Goal: Contribute content

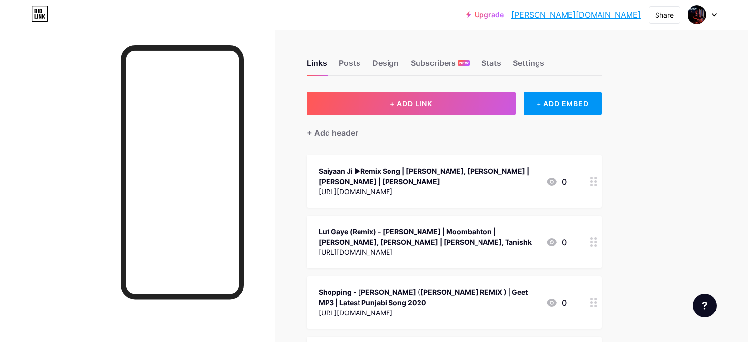
click at [408, 108] on button "+ ADD LINK" at bounding box center [411, 103] width 209 height 24
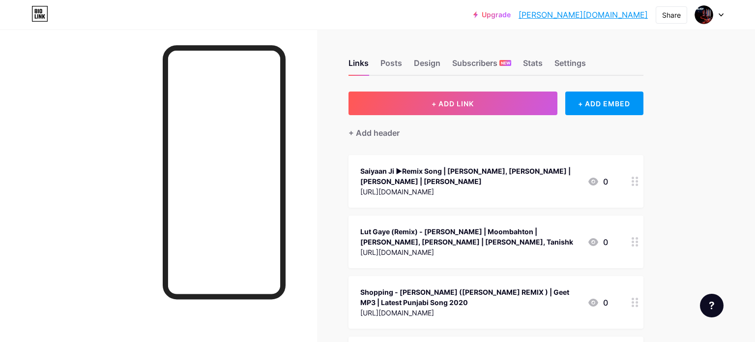
scroll to position [1307, 0]
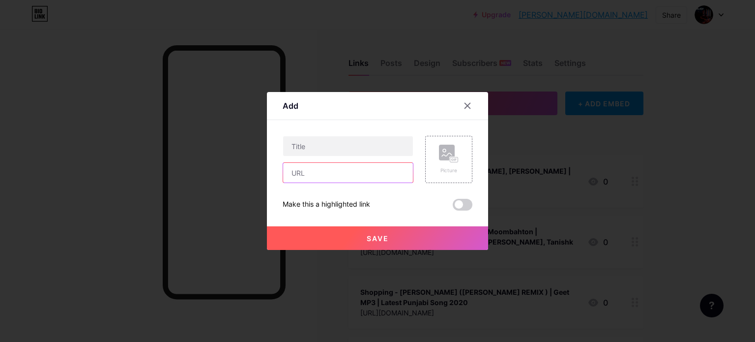
click at [317, 178] on input "text" at bounding box center [348, 173] width 130 height 20
paste input "[URL][DOMAIN_NAME]"
type input "[URL][DOMAIN_NAME]"
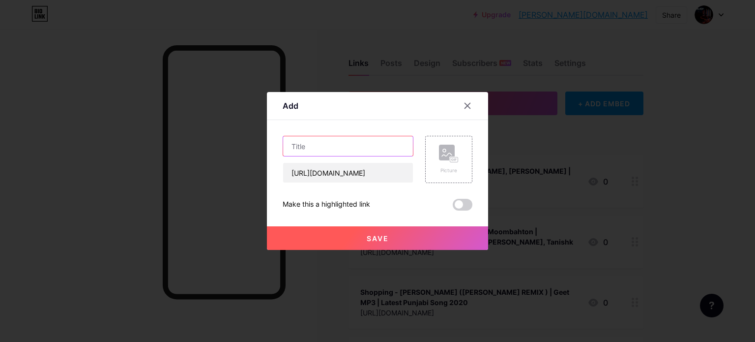
click at [310, 148] on input "text" at bounding box center [348, 146] width 130 height 20
drag, startPoint x: 190, startPoint y: 149, endPoint x: 183, endPoint y: 150, distance: 6.9
click at [183, 150] on div "Add Content YouTube Play YouTube video without leaving your page. ADD Vimeo Pla…" at bounding box center [377, 171] width 755 height 342
paste input "- 83 (BOLLYTECH) DJ BLACKI |[PERSON_NAME], [PERSON_NAME], [PERSON_NAME]"
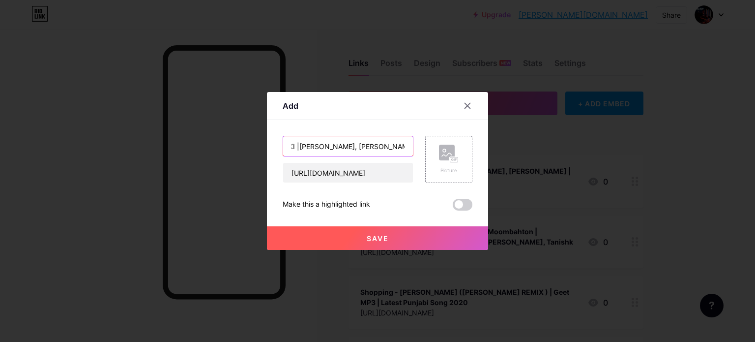
type input "LEHRA DO - 83 (BOLLYTECH) DJ BLACKI |[PERSON_NAME], [PERSON_NAME], [PERSON_NAME]"
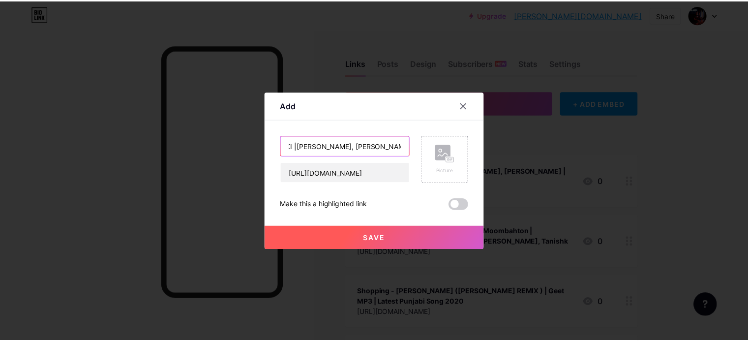
scroll to position [0, 0]
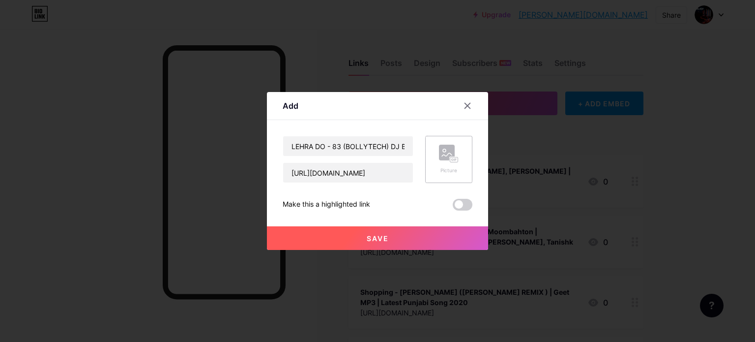
click at [450, 159] on rect at bounding box center [454, 159] width 8 height 5
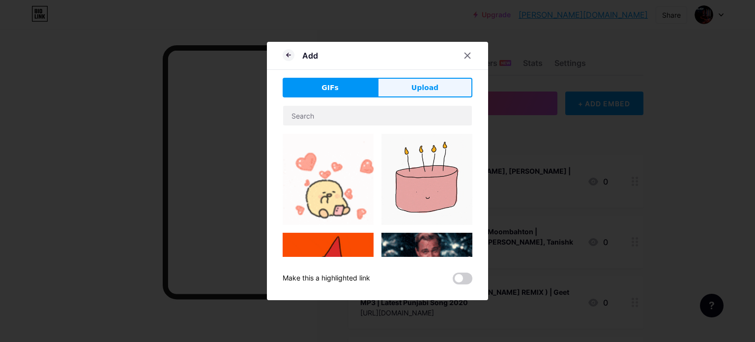
click at [421, 95] on button "Upload" at bounding box center [425, 88] width 95 height 20
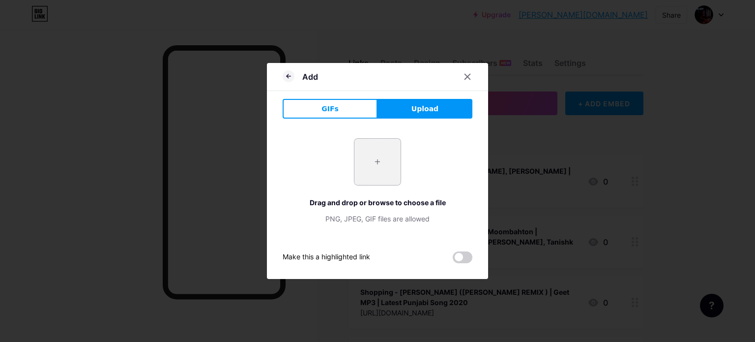
click at [370, 170] on input "file" at bounding box center [377, 162] width 46 height 46
type input "C:\fakepath\mq2 (6).webp"
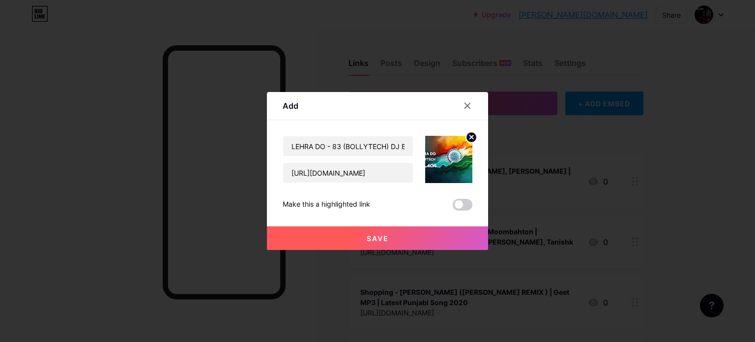
click at [367, 234] on span "Save" at bounding box center [378, 238] width 22 height 8
